Goal: Complete application form

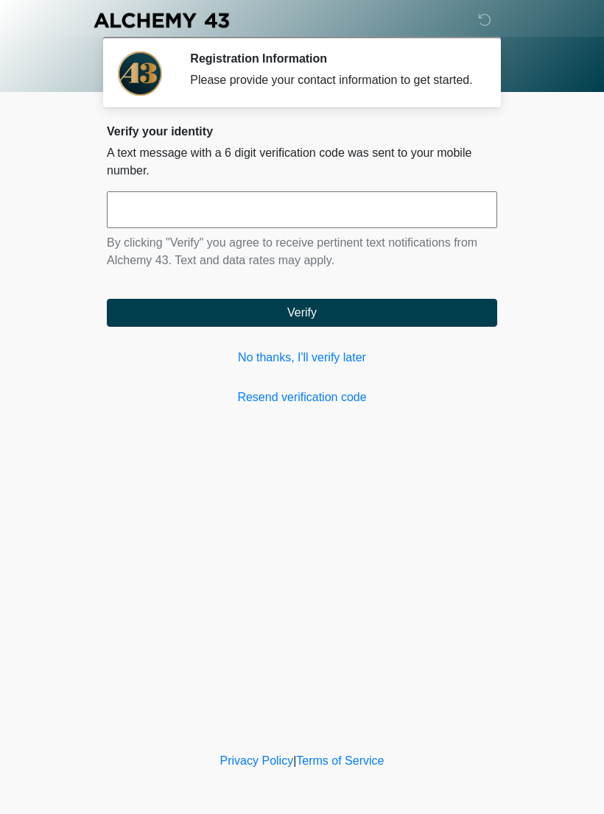
click at [201, 222] on input "text" at bounding box center [302, 209] width 390 height 37
type input "******"
click at [381, 320] on button "Verify" at bounding box center [302, 313] width 390 height 28
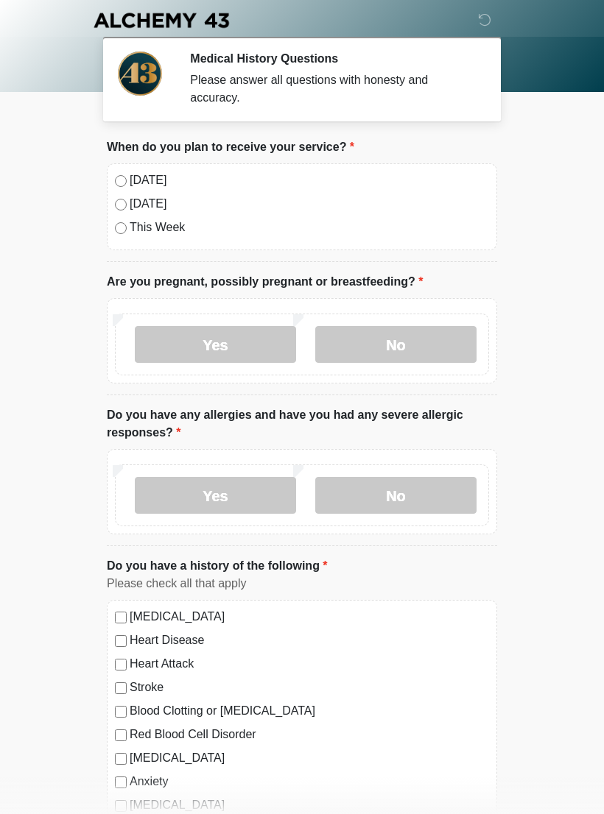
click at [418, 346] on label "No" at bounding box center [395, 344] width 161 height 37
click at [426, 493] on label "No" at bounding box center [395, 495] width 161 height 37
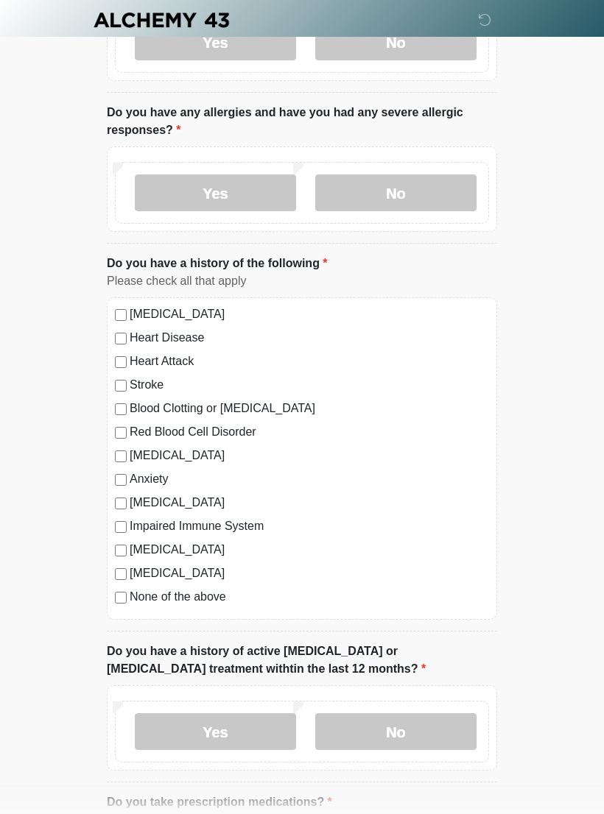
scroll to position [302, 0]
click at [131, 612] on div "High Blood Pressure Heart Disease Heart Attack Stroke Blood Clotting or Bleedin…" at bounding box center [302, 459] width 390 height 323
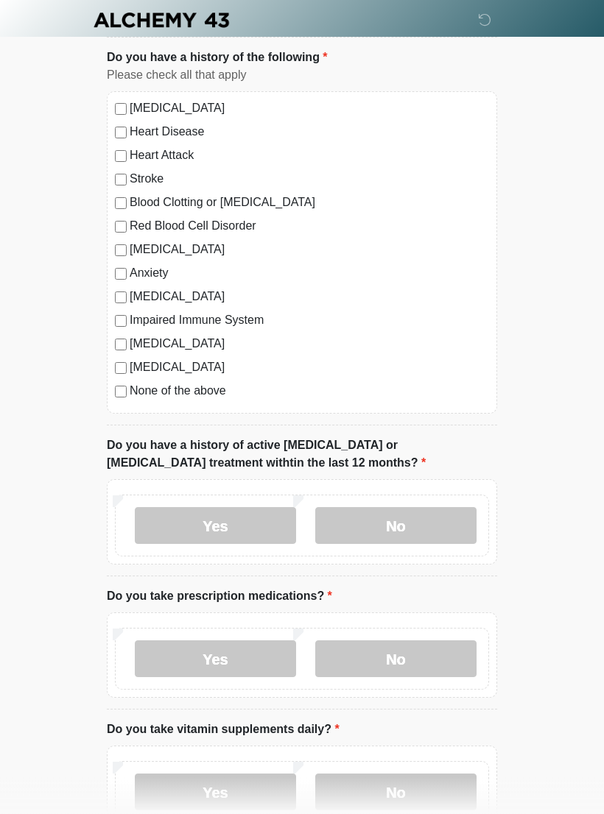
scroll to position [514, 0]
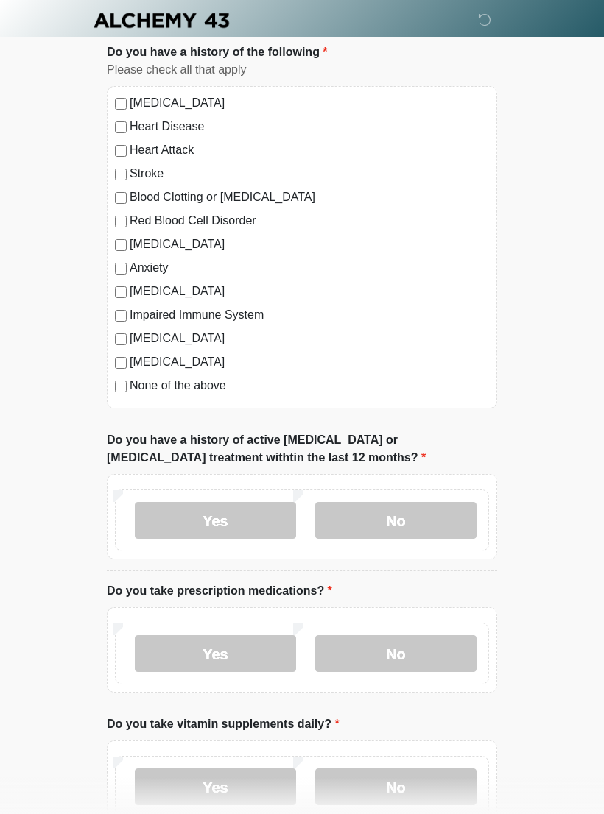
click at [437, 512] on label "No" at bounding box center [395, 520] width 161 height 37
click at [249, 650] on label "Yes" at bounding box center [215, 653] width 161 height 37
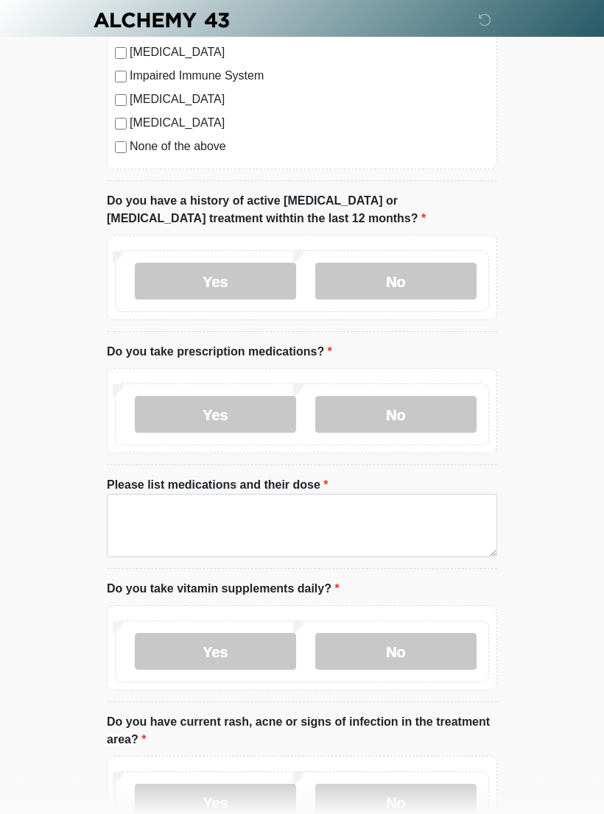
scroll to position [769, 0]
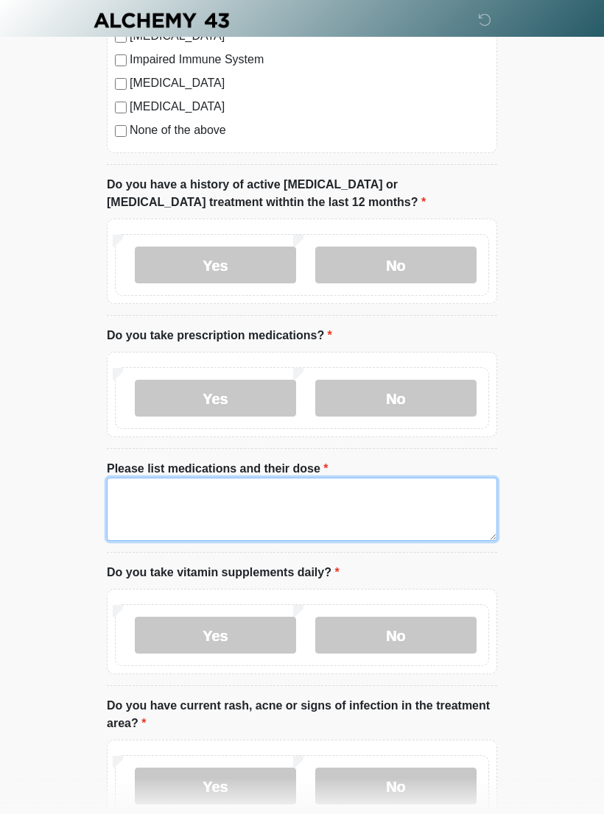
click at [162, 505] on textarea "Please list medications and their dose" at bounding box center [302, 509] width 390 height 63
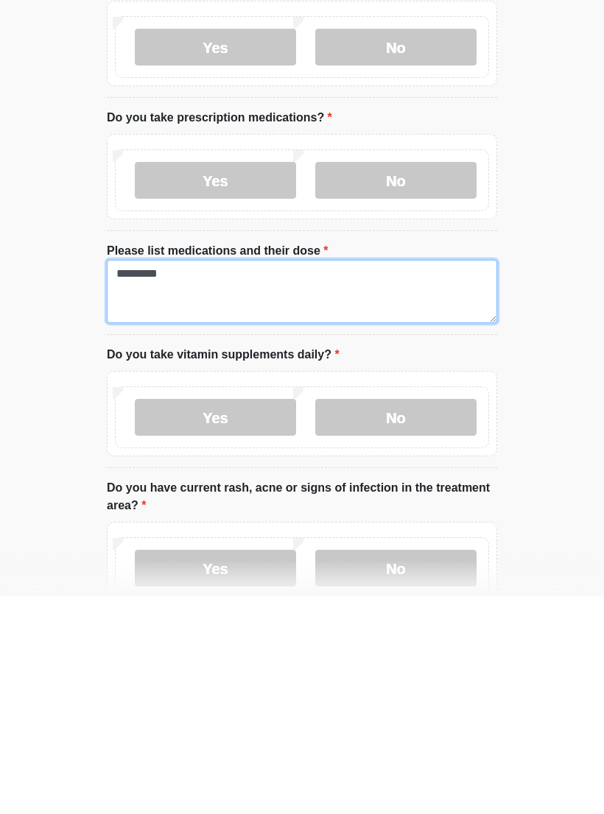
type textarea "*********"
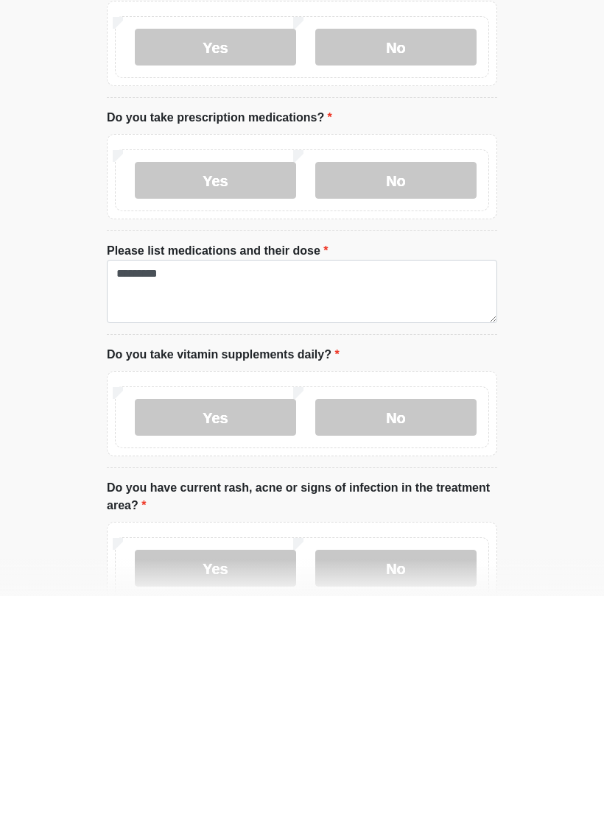
click at [423, 617] on label "No" at bounding box center [395, 635] width 161 height 37
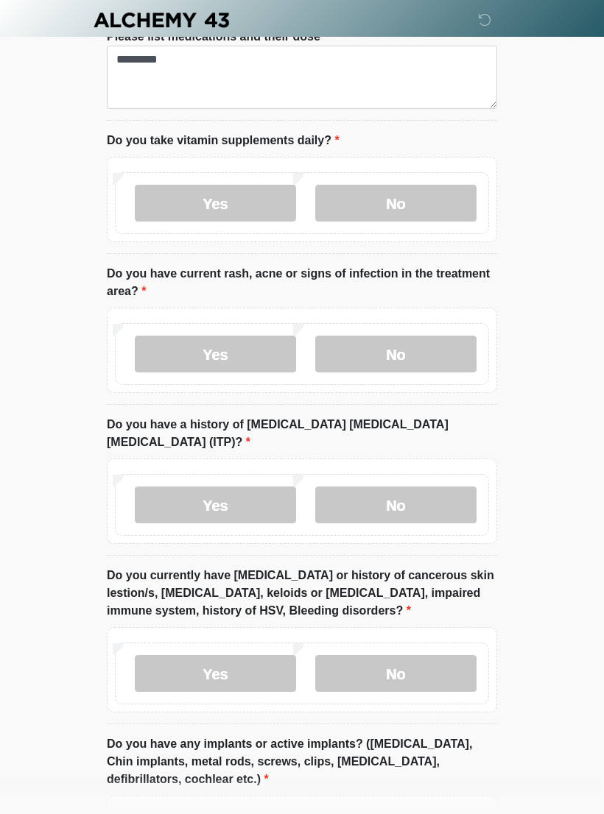
click at [432, 353] on label "No" at bounding box center [395, 355] width 161 height 37
click at [433, 487] on label "No" at bounding box center [395, 505] width 161 height 37
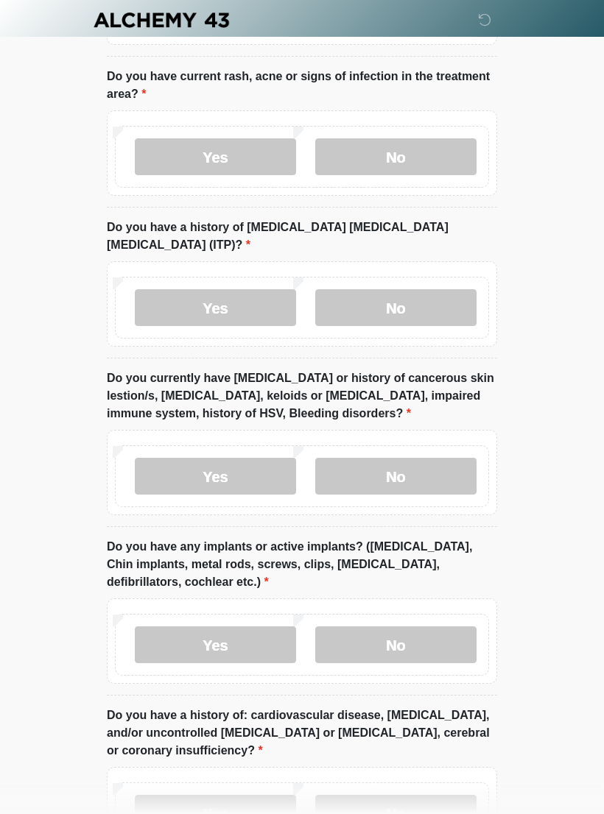
scroll to position [1401, 0]
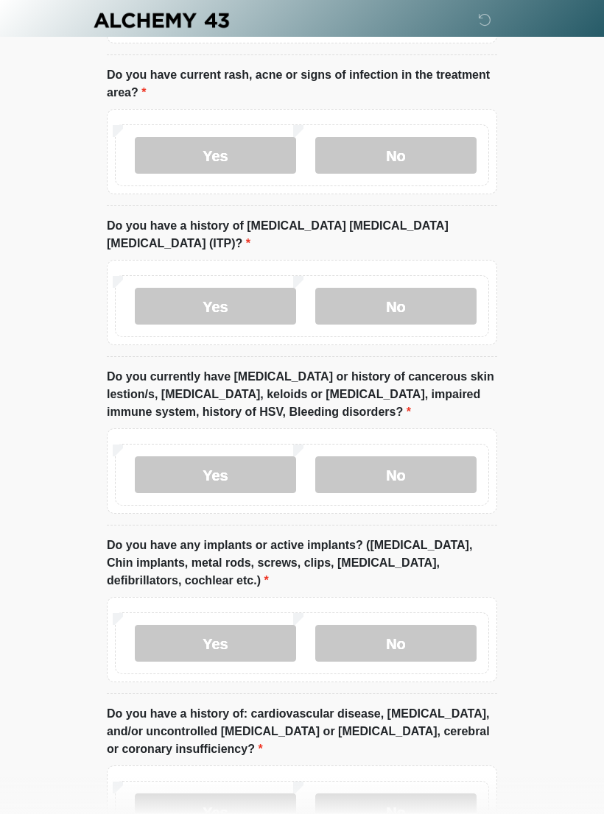
click at [446, 457] on label "No" at bounding box center [395, 475] width 161 height 37
click at [432, 627] on label "No" at bounding box center [395, 643] width 161 height 37
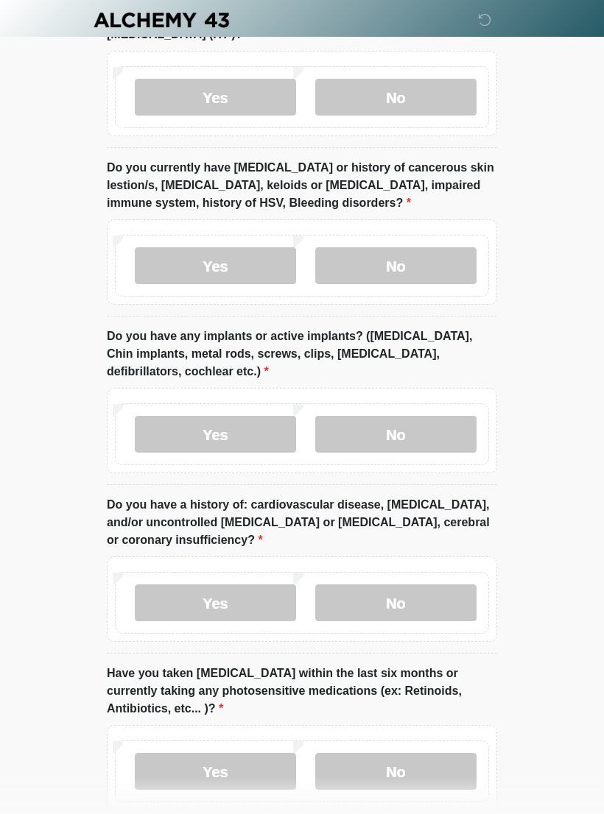
scroll to position [1610, 0]
click at [451, 585] on label "No" at bounding box center [395, 603] width 161 height 37
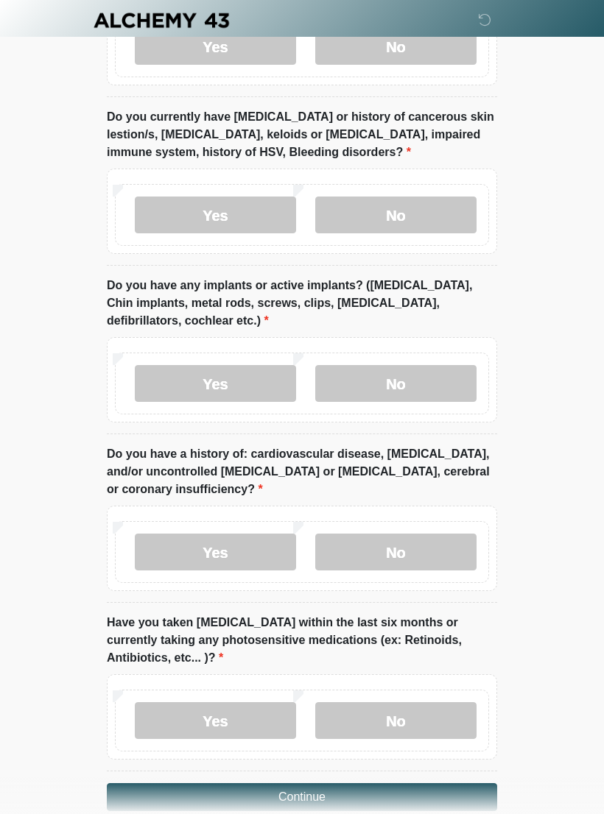
scroll to position [1691, 0]
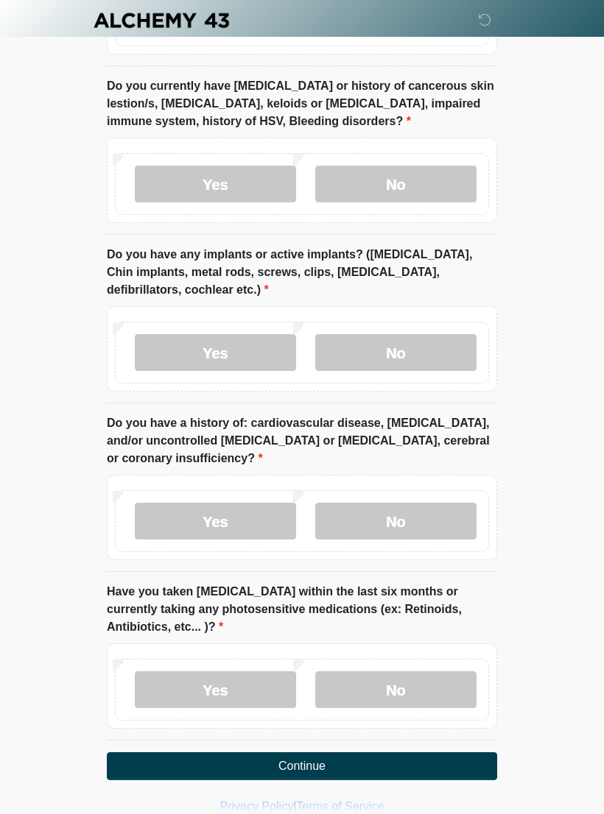
click at [419, 672] on label "No" at bounding box center [395, 690] width 161 height 37
click at [418, 753] on button "Continue" at bounding box center [302, 767] width 390 height 28
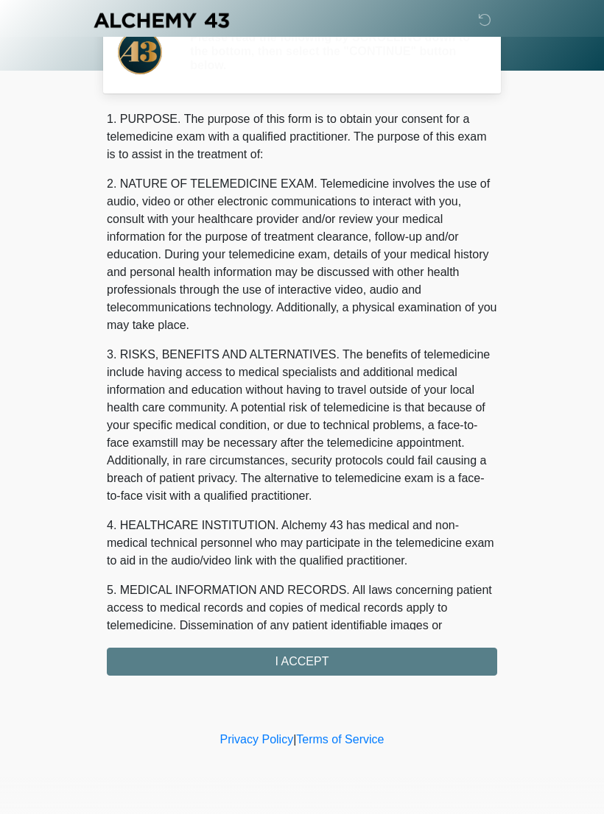
scroll to position [0, 0]
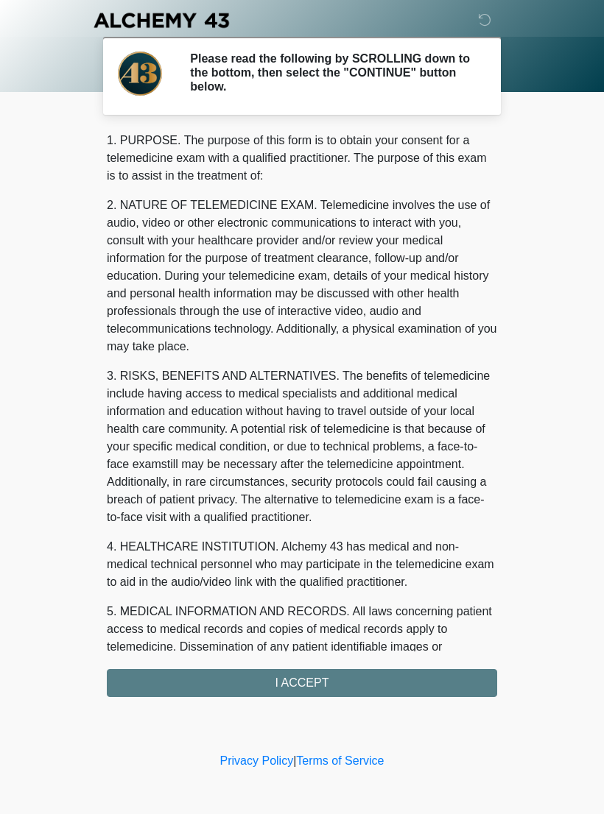
click at [332, 681] on div "1. PURPOSE. The purpose of this form is to obtain your consent for a telemedici…" at bounding box center [302, 415] width 390 height 566
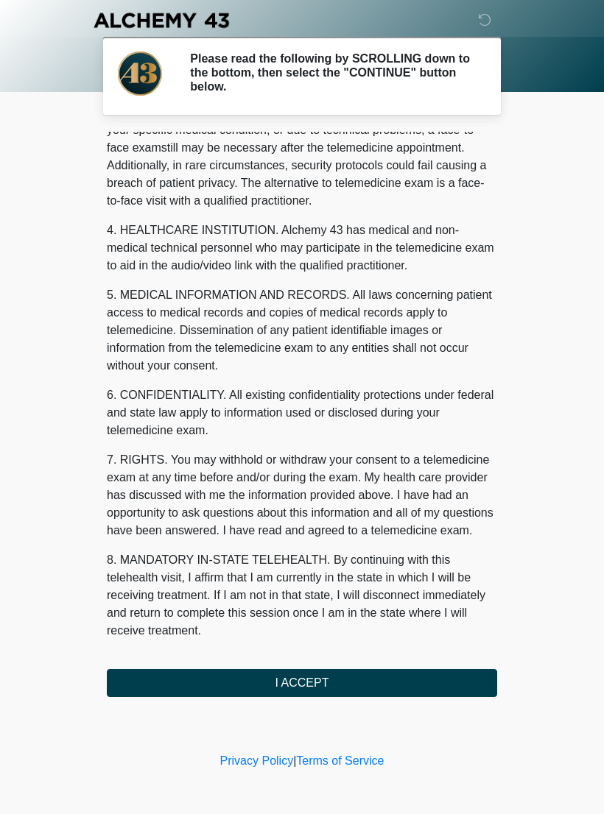
scroll to position [334, 0]
click at [324, 686] on button "I ACCEPT" at bounding box center [302, 683] width 390 height 28
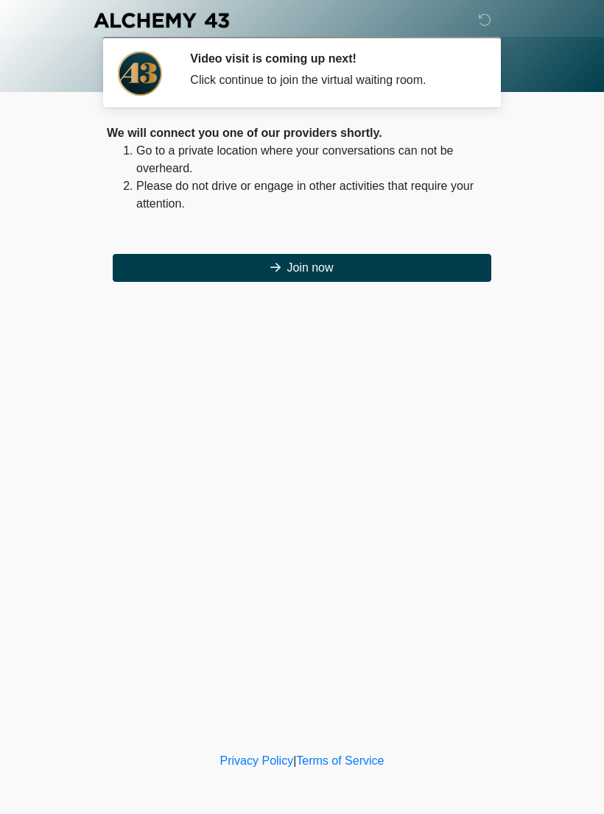
click at [367, 265] on button "Join now" at bounding box center [302, 268] width 378 height 28
